Goal: Transaction & Acquisition: Purchase product/service

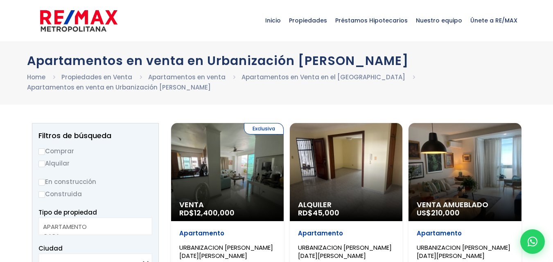
select select
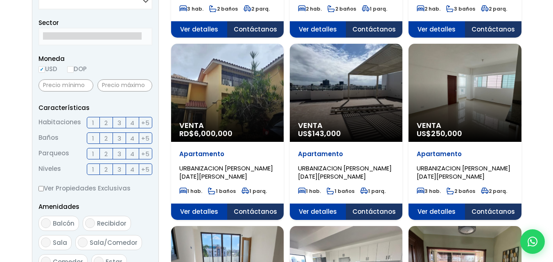
scroll to position [286, 0]
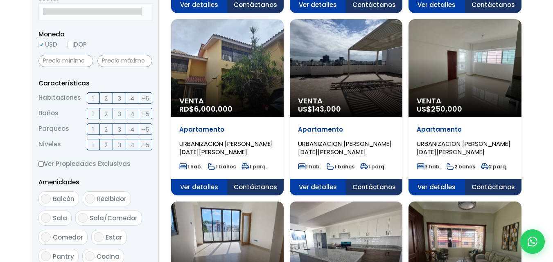
click at [94, 98] on label "1" at bounding box center [93, 97] width 13 height 11
click at [0, 0] on input "1" at bounding box center [0, 0] width 0 height 0
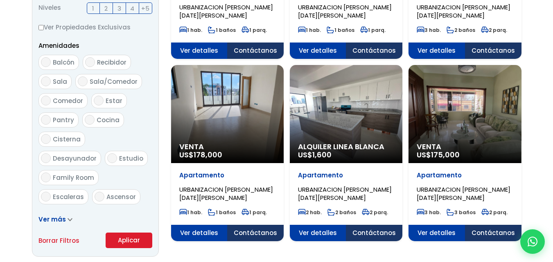
scroll to position [491, 0]
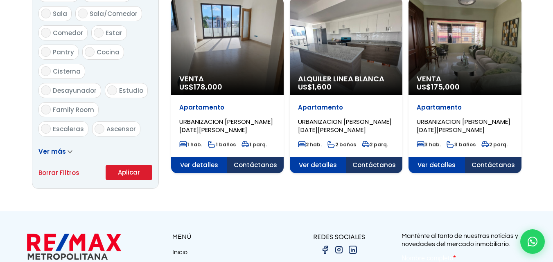
click at [128, 173] on button "Aplicar" at bounding box center [129, 173] width 47 height 16
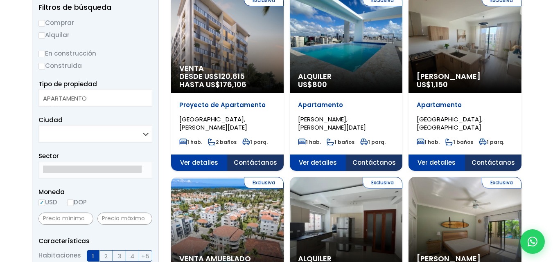
scroll to position [82, 0]
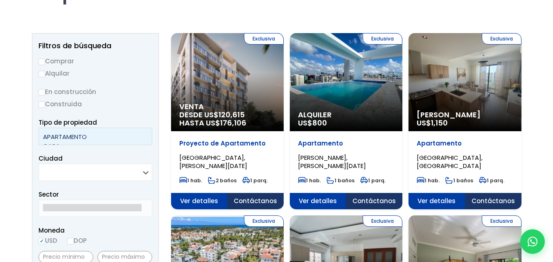
select select "apartment"
click at [90, 137] on option "APARTAMENTO" at bounding box center [92, 136] width 99 height 9
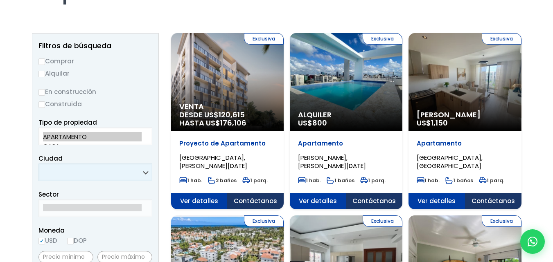
click at [60, 167] on select "SANTO DOMINGO DE GUZMÁN SANTO DOMINGO ESTE SANTO DOMINGO OESTE SANTO DOMINGO NO…" at bounding box center [95, 173] width 114 height 18
select select "1"
click at [38, 164] on select "SANTO DOMINGO DE GUZMÁN SANTO DOMINGO ESTE SANTO DOMINGO OESTE SANTO DOMINGO NO…" at bounding box center [95, 173] width 114 height 18
click at [42, 62] on input "Comprar" at bounding box center [41, 62] width 7 height 7
radio input "true"
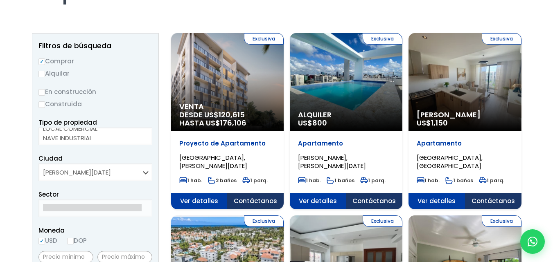
scroll to position [41, 0]
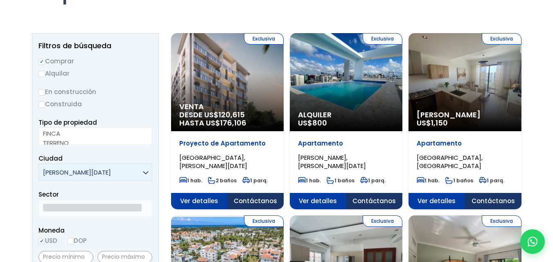
click at [97, 176] on select "SANTO DOMINGO DE GUZMÁN SANTO DOMINGO ESTE SANTO DOMINGO OESTE SANTO DOMINGO NO…" at bounding box center [95, 173] width 114 height 18
click at [97, 174] on select "SANTO DOMINGO DE GUZMÁN SANTO DOMINGO ESTE SANTO DOMINGO OESTE SANTO DOMINGO NO…" at bounding box center [95, 173] width 114 height 18
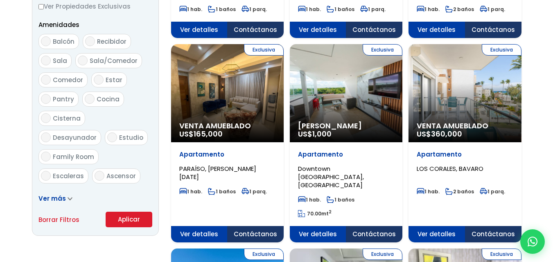
scroll to position [450, 0]
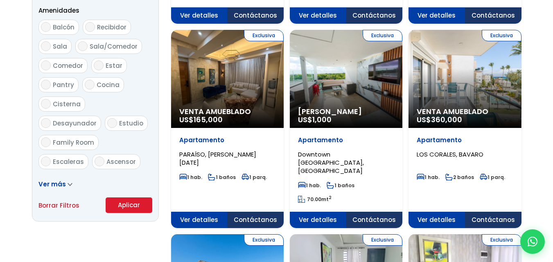
click at [115, 204] on button "Aplicar" at bounding box center [129, 206] width 47 height 16
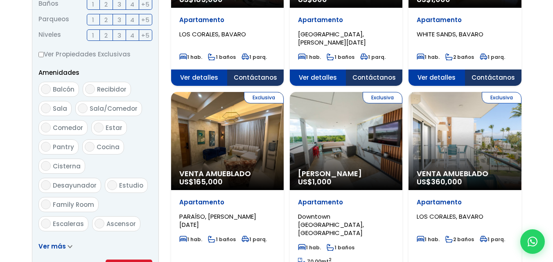
scroll to position [368, 0]
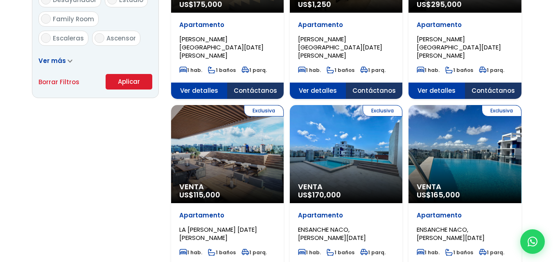
scroll to position [573, 0]
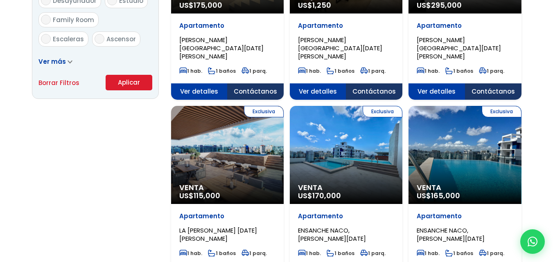
click at [216, 164] on div "Exclusiva Venta US$ 115,000" at bounding box center [227, 155] width 113 height 98
